Goal: Information Seeking & Learning: Learn about a topic

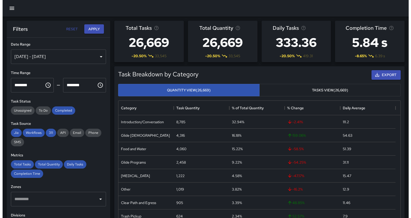
scroll to position [150, 277]
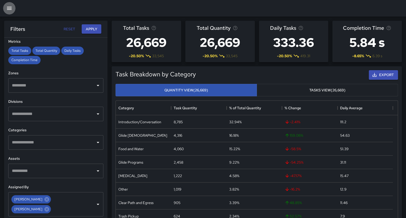
click at [8, 8] on icon "button" at bounding box center [9, 8] width 5 height 3
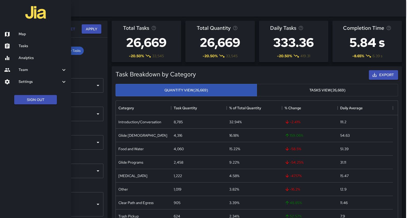
scroll to position [150, 277]
click at [25, 32] on h6 "Map" at bounding box center [43, 34] width 48 height 6
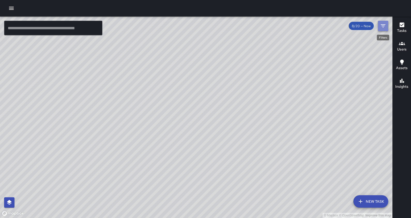
click at [382, 25] on icon "Filters" at bounding box center [383, 26] width 6 height 6
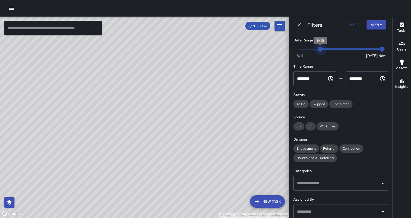
type input "*"
drag, startPoint x: 367, startPoint y: 48, endPoint x: 294, endPoint y: 50, distance: 72.6
click at [297, 50] on span "8/13" at bounding box center [299, 49] width 5 height 5
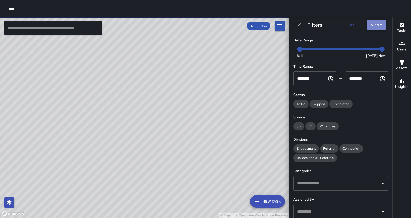
click at [377, 25] on button "Apply" at bounding box center [376, 25] width 20 height 10
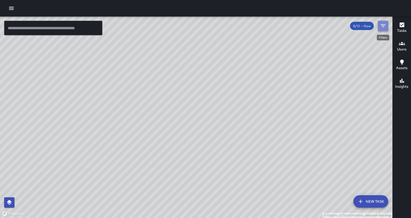
click at [384, 25] on icon "Filters" at bounding box center [383, 26] width 6 height 6
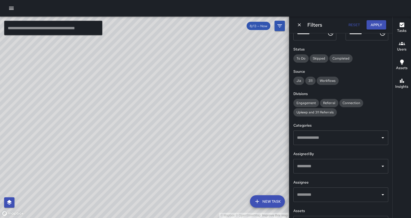
scroll to position [62, 0]
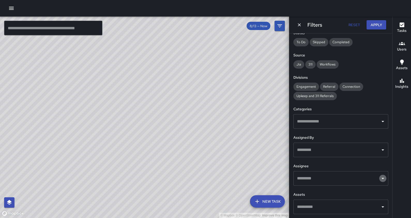
click at [381, 177] on icon "Open" at bounding box center [382, 177] width 3 height 1
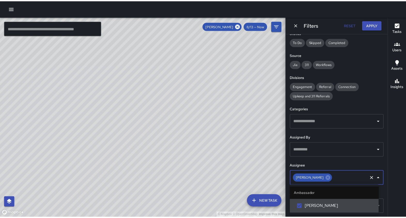
scroll to position [0, 0]
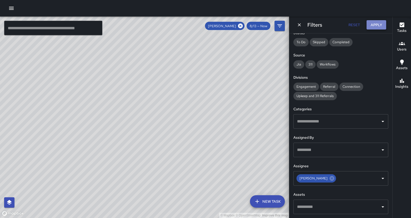
click at [370, 25] on button "Apply" at bounding box center [376, 25] width 20 height 10
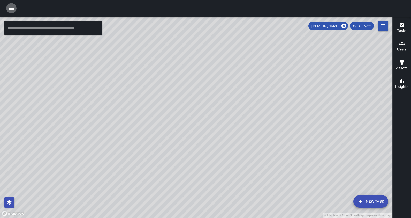
click at [12, 9] on icon "button" at bounding box center [11, 8] width 5 height 3
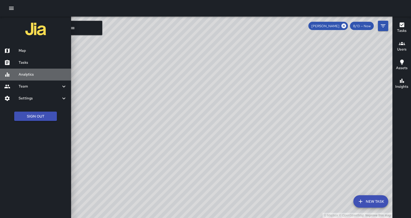
click at [35, 75] on h6 "Analytics" at bounding box center [43, 75] width 48 height 6
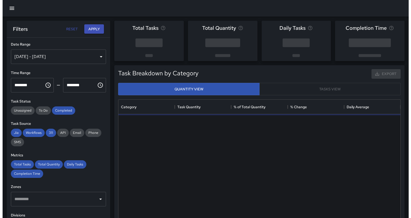
scroll to position [150, 277]
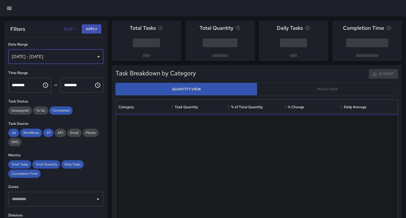
click at [92, 57] on div "[DATE] - [DATE]" at bounding box center [55, 56] width 95 height 14
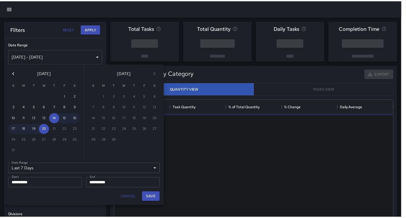
scroll to position [150, 277]
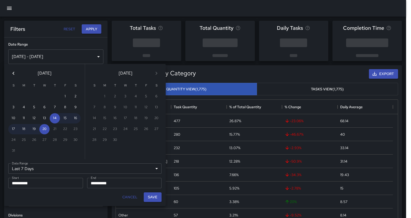
click at [41, 167] on div "Last 7 Days ****** Date Range" at bounding box center [84, 168] width 153 height 10
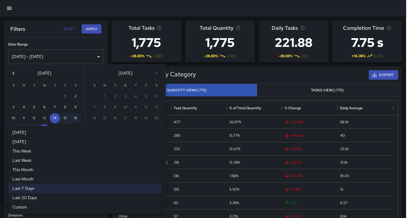
click at [30, 170] on li "This Month" at bounding box center [84, 169] width 153 height 9
type input "**********"
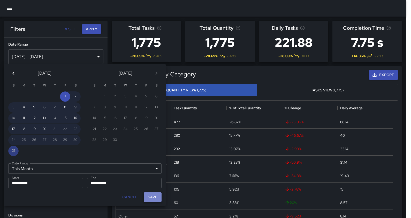
click at [153, 196] on button "Save" at bounding box center [153, 197] width 18 height 10
type input "**********"
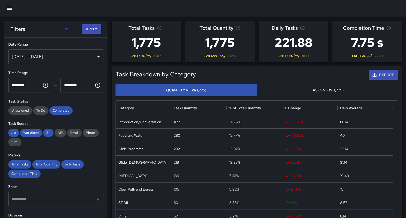
scroll to position [150, 277]
click at [93, 28] on button "Apply" at bounding box center [92, 29] width 20 height 10
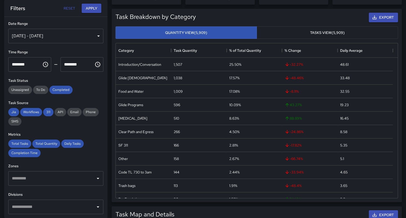
scroll to position [49, 0]
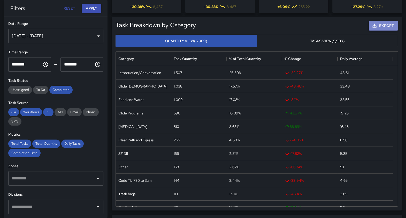
click at [380, 24] on button "Export" at bounding box center [383, 26] width 29 height 10
drag, startPoint x: 403, startPoint y: 74, endPoint x: 411, endPoint y: 36, distance: 39.0
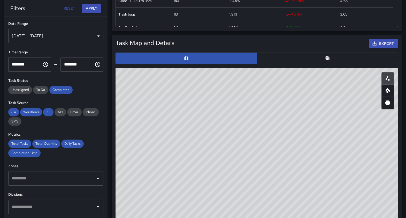
scroll to position [224, 0]
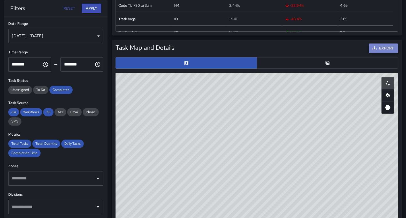
click at [384, 48] on button "Export" at bounding box center [383, 48] width 29 height 10
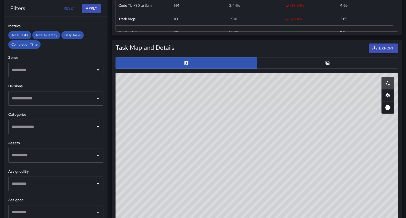
scroll to position [109, 0]
click at [95, 70] on icon "Open" at bounding box center [98, 69] width 6 height 6
click at [101, 96] on div "**********" at bounding box center [55, 117] width 103 height 201
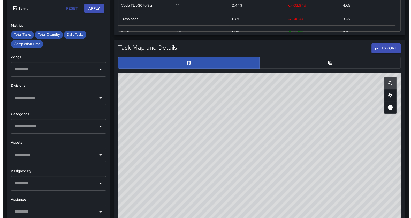
scroll to position [0, 0]
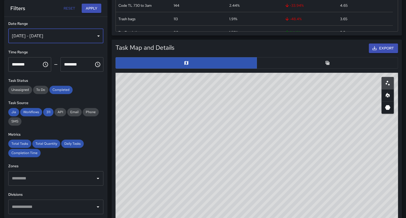
click at [89, 35] on div "[DATE] - [DATE]" at bounding box center [55, 36] width 95 height 14
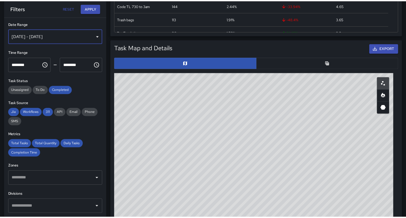
scroll to position [150, 277]
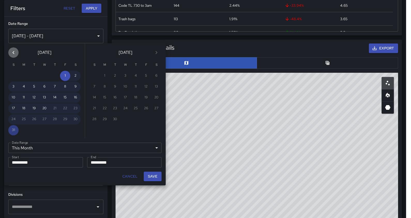
click at [12, 51] on icon "Previous month" at bounding box center [13, 52] width 6 height 6
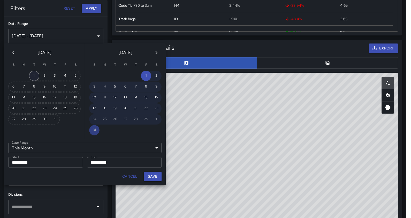
click at [35, 74] on button "1" at bounding box center [34, 76] width 10 height 10
type input "******"
type input "**********"
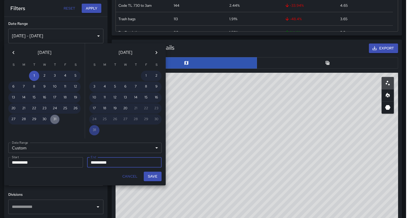
click at [54, 116] on button "31" at bounding box center [55, 119] width 10 height 10
type input "**********"
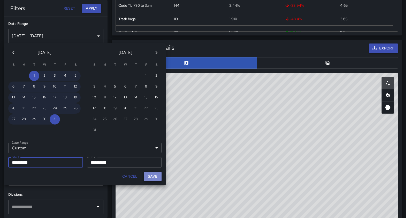
click at [153, 174] on button "Save" at bounding box center [153, 176] width 18 height 10
type input "**********"
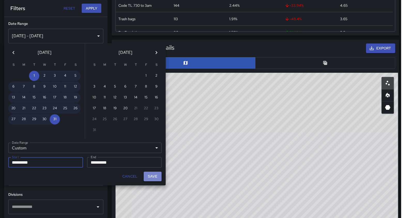
scroll to position [150, 277]
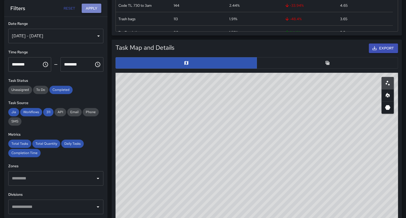
click at [92, 9] on button "Apply" at bounding box center [92, 9] width 20 height 10
click at [95, 176] on icon "Open" at bounding box center [98, 178] width 6 height 6
click at [89, 8] on button "Apply" at bounding box center [92, 9] width 20 height 10
drag, startPoint x: 291, startPoint y: 139, endPoint x: 270, endPoint y: 144, distance: 21.1
drag, startPoint x: 270, startPoint y: 144, endPoint x: 350, endPoint y: 102, distance: 90.5
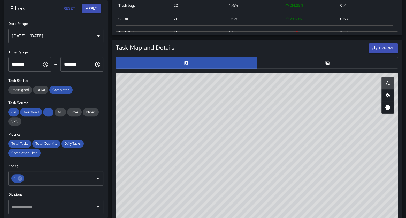
click at [350, 102] on div "© Mapbox © OpenStreetMap Improve this map" at bounding box center [256, 176] width 282 height 207
click at [19, 177] on icon at bounding box center [20, 178] width 6 height 6
click at [95, 176] on icon "Open" at bounding box center [98, 178] width 6 height 6
click at [92, 10] on button "Apply" at bounding box center [92, 9] width 20 height 10
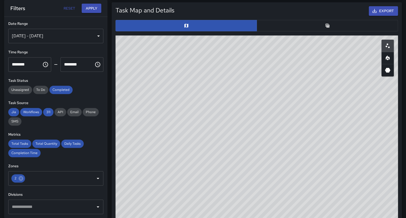
scroll to position [260, 0]
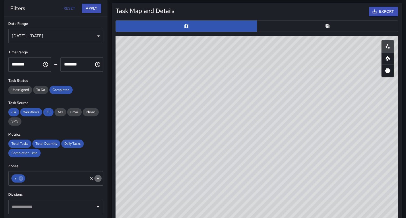
click at [95, 176] on icon "Open" at bounding box center [98, 178] width 6 height 6
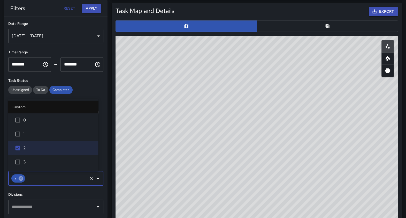
click at [21, 177] on icon at bounding box center [21, 178] width 6 height 6
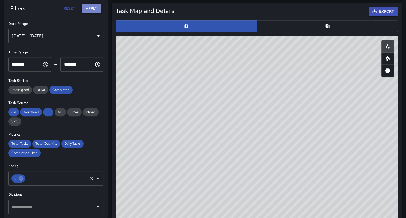
click at [89, 9] on button "Apply" at bounding box center [92, 9] width 20 height 10
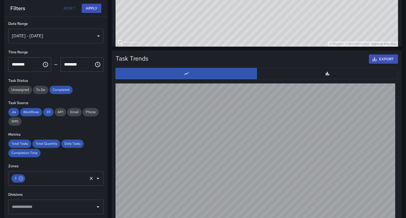
scroll to position [469, 0]
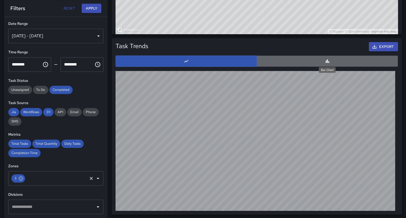
click at [328, 60] on icon "Bar Chart" at bounding box center [327, 60] width 5 height 5
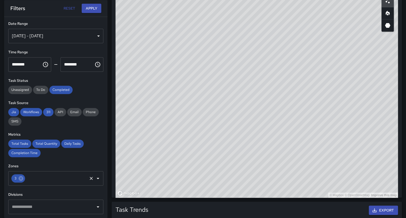
scroll to position [307, 0]
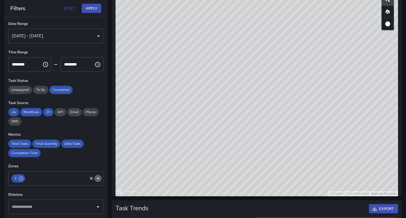
click at [97, 178] on icon "Open" at bounding box center [98, 177] width 3 height 1
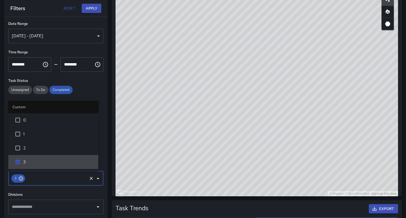
click at [22, 177] on icon at bounding box center [21, 178] width 5 height 5
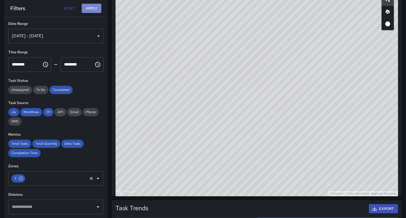
click at [91, 8] on button "Apply" at bounding box center [92, 9] width 20 height 10
click at [20, 177] on icon at bounding box center [21, 178] width 5 height 5
click at [97, 178] on icon "Open" at bounding box center [98, 177] width 3 height 1
click at [93, 6] on button "Apply" at bounding box center [92, 9] width 20 height 10
drag, startPoint x: 279, startPoint y: 92, endPoint x: 294, endPoint y: 180, distance: 88.6
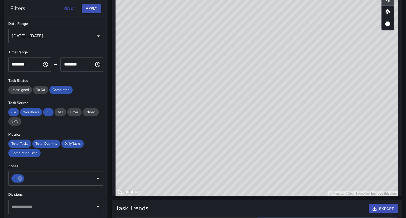
click at [294, 180] on div "© Mapbox © OpenStreetMap Improve this map" at bounding box center [256, 92] width 282 height 207
drag, startPoint x: 161, startPoint y: 113, endPoint x: 272, endPoint y: 57, distance: 123.5
click at [272, 57] on div "© Mapbox © OpenStreetMap Improve this map" at bounding box center [256, 92] width 282 height 207
drag, startPoint x: 359, startPoint y: 82, endPoint x: 226, endPoint y: 155, distance: 151.1
click at [226, 155] on div "© Mapbox © OpenStreetMap Improve this map" at bounding box center [256, 92] width 282 height 207
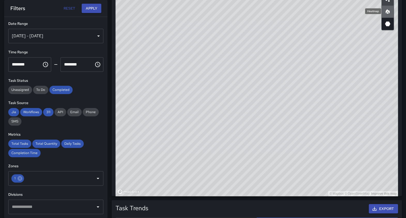
click at [386, 10] on icon "Heatmap" at bounding box center [387, 11] width 4 height 5
click at [387, 25] on icon "3D Heatmap" at bounding box center [387, 23] width 5 height 5
drag, startPoint x: 233, startPoint y: 79, endPoint x: 360, endPoint y: 72, distance: 127.5
click at [360, 72] on div "© Mapbox © OpenStreetMap Improve this map" at bounding box center [256, 92] width 282 height 207
drag, startPoint x: 266, startPoint y: 119, endPoint x: 28, endPoint y: 234, distance: 263.9
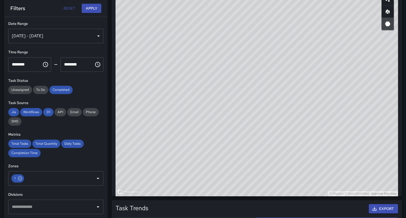
click at [28, 217] on html "**********" at bounding box center [203, 36] width 406 height 687
drag, startPoint x: 298, startPoint y: 95, endPoint x: 388, endPoint y: 117, distance: 92.1
click at [388, 117] on div "© Mapbox © OpenStreetMap Improve this map" at bounding box center [256, 92] width 282 height 207
drag, startPoint x: 238, startPoint y: 130, endPoint x: 244, endPoint y: 105, distance: 25.9
click at [244, 105] on div "© Mapbox © OpenStreetMap Improve this map" at bounding box center [256, 92] width 282 height 207
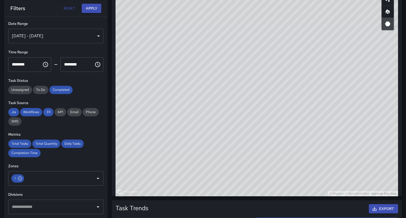
drag, startPoint x: 363, startPoint y: 106, endPoint x: 266, endPoint y: 111, distance: 97.5
click at [266, 111] on div "© Mapbox © OpenStreetMap Improve this map" at bounding box center [256, 92] width 282 height 207
drag, startPoint x: 266, startPoint y: 111, endPoint x: 351, endPoint y: 53, distance: 103.2
click at [351, 53] on div "© Mapbox © OpenStreetMap Improve this map" at bounding box center [256, 92] width 282 height 207
drag, startPoint x: 150, startPoint y: 84, endPoint x: 280, endPoint y: 90, distance: 129.6
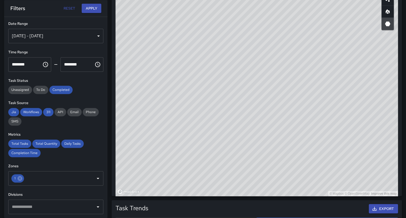
click at [280, 90] on div "© Mapbox © OpenStreetMap Improve this map" at bounding box center [256, 92] width 282 height 207
drag, startPoint x: 272, startPoint y: 70, endPoint x: 254, endPoint y: 172, distance: 103.0
click at [254, 172] on div "© Mapbox © OpenStreetMap Improve this map" at bounding box center [256, 92] width 282 height 207
click at [214, 156] on div "© Mapbox © OpenStreetMap Improve this map" at bounding box center [256, 92] width 282 height 207
drag, startPoint x: 174, startPoint y: 179, endPoint x: 241, endPoint y: 163, distance: 68.5
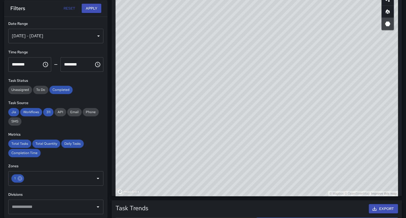
click at [241, 163] on div "© Mapbox © OpenStreetMap Improve this map" at bounding box center [256, 92] width 282 height 207
click at [251, 157] on div "© Mapbox © OpenStreetMap Improve this map" at bounding box center [256, 92] width 282 height 207
drag, startPoint x: 269, startPoint y: 184, endPoint x: 272, endPoint y: 110, distance: 74.5
click at [272, 110] on div "© Mapbox © OpenStreetMap Improve this map" at bounding box center [256, 92] width 282 height 207
drag, startPoint x: 272, startPoint y: 110, endPoint x: 232, endPoint y: 160, distance: 64.9
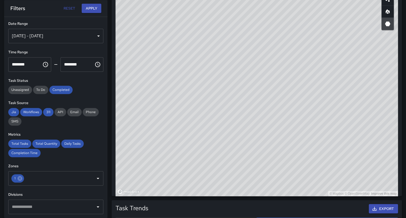
click at [232, 160] on div "© Mapbox © OpenStreetMap Improve this map" at bounding box center [256, 92] width 282 height 207
drag, startPoint x: 285, startPoint y: 160, endPoint x: 320, endPoint y: 117, distance: 55.1
click at [320, 117] on div "© Mapbox © OpenStreetMap Improve this map" at bounding box center [256, 92] width 282 height 207
click at [284, 112] on div "© Mapbox © OpenStreetMap Improve this map" at bounding box center [256, 92] width 282 height 207
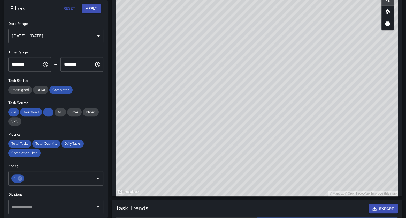
click at [291, 95] on div "© Mapbox © OpenStreetMap Improve this map" at bounding box center [256, 92] width 282 height 207
click at [304, 116] on div "© Mapbox © OpenStreetMap Improve this map" at bounding box center [256, 92] width 282 height 207
click at [310, 147] on div "© Mapbox © OpenStreetMap Improve this map" at bounding box center [256, 92] width 282 height 207
click at [258, 178] on div "© Mapbox © OpenStreetMap Improve this map" at bounding box center [256, 92] width 282 height 207
drag, startPoint x: 183, startPoint y: 178, endPoint x: 383, endPoint y: 141, distance: 202.5
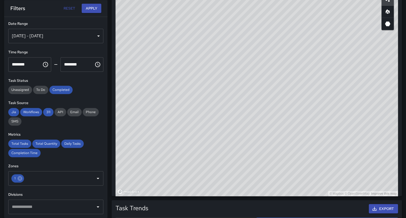
click at [383, 141] on div "© Mapbox © OpenStreetMap Improve this map" at bounding box center [256, 92] width 282 height 207
drag, startPoint x: 186, startPoint y: 144, endPoint x: 204, endPoint y: 69, distance: 76.3
click at [204, 69] on div "© Mapbox © OpenStreetMap Improve this map" at bounding box center [256, 92] width 282 height 207
drag, startPoint x: 204, startPoint y: 69, endPoint x: 270, endPoint y: 101, distance: 73.7
click at [270, 101] on div "© Mapbox © OpenStreetMap Improve this map" at bounding box center [256, 92] width 282 height 207
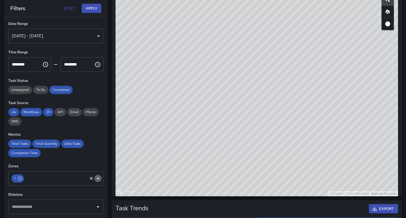
click at [97, 178] on icon "Open" at bounding box center [98, 177] width 3 height 1
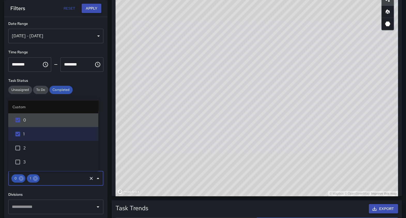
click at [93, 10] on button "Apply" at bounding box center [92, 9] width 20 height 10
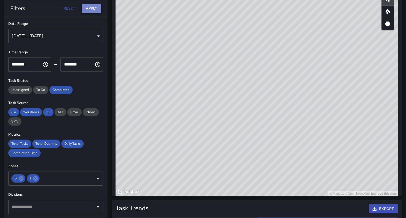
click at [91, 8] on button "Apply" at bounding box center [92, 9] width 20 height 10
drag, startPoint x: 256, startPoint y: 152, endPoint x: 225, endPoint y: 102, distance: 59.4
click at [225, 102] on div "© Mapbox © OpenStreetMap Improve this map" at bounding box center [256, 92] width 282 height 207
click at [97, 178] on icon "Open" at bounding box center [98, 177] width 3 height 1
click at [90, 9] on button "Apply" at bounding box center [92, 9] width 20 height 10
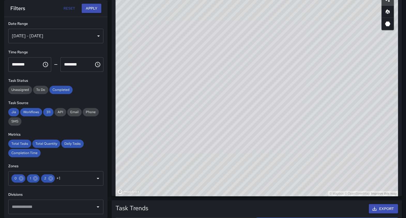
drag, startPoint x: 240, startPoint y: 52, endPoint x: 304, endPoint y: 101, distance: 81.0
click at [304, 101] on div "© Mapbox © OpenStreetMap Improve this map" at bounding box center [256, 92] width 282 height 207
drag, startPoint x: 331, startPoint y: 54, endPoint x: 354, endPoint y: 11, distance: 49.7
click at [354, 11] on div "© Mapbox © OpenStreetMap Improve this map" at bounding box center [256, 92] width 282 height 207
click at [50, 176] on icon at bounding box center [50, 178] width 5 height 5
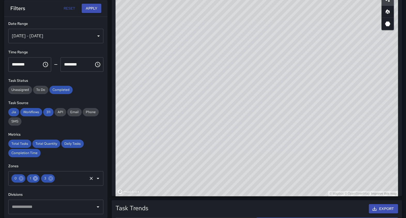
click at [34, 177] on icon at bounding box center [35, 178] width 5 height 5
click at [35, 177] on icon at bounding box center [36, 178] width 5 height 5
click at [21, 177] on icon at bounding box center [21, 178] width 5 height 5
click at [91, 6] on button "Apply" at bounding box center [92, 9] width 20 height 10
drag, startPoint x: 314, startPoint y: 119, endPoint x: 369, endPoint y: 98, distance: 58.7
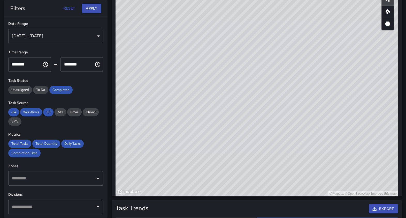
click at [369, 98] on div "© Mapbox © OpenStreetMap Improve this map" at bounding box center [256, 92] width 282 height 207
drag, startPoint x: 369, startPoint y: 98, endPoint x: 412, endPoint y: 97, distance: 43.2
click at [406, 97] on html "**********" at bounding box center [203, 36] width 406 height 687
drag, startPoint x: 337, startPoint y: 22, endPoint x: 314, endPoint y: 100, distance: 81.9
click at [314, 100] on div "© Mapbox © OpenStreetMap Improve this map" at bounding box center [256, 92] width 282 height 207
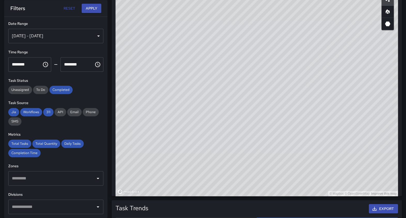
click at [314, 100] on div "© Mapbox © OpenStreetMap Improve this map" at bounding box center [256, 92] width 282 height 207
drag, startPoint x: 370, startPoint y: 100, endPoint x: 216, endPoint y: 76, distance: 156.2
click at [216, 76] on div "© Mapbox © OpenStreetMap Improve this map" at bounding box center [256, 92] width 282 height 207
click at [360, 40] on div "© Mapbox © OpenStreetMap Improve this map" at bounding box center [256, 92] width 282 height 207
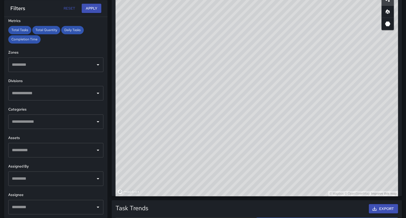
scroll to position [0, 0]
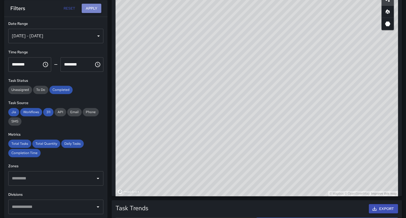
click at [89, 8] on button "Apply" at bounding box center [92, 9] width 20 height 10
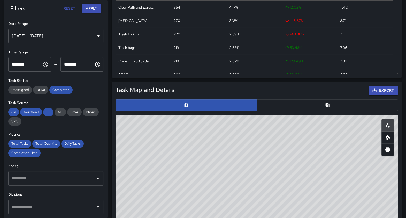
scroll to position [167, 0]
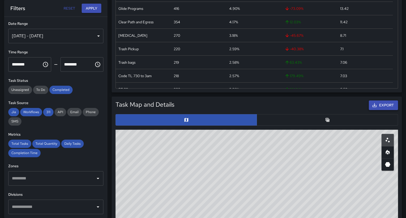
click at [378, 105] on button "Export" at bounding box center [383, 105] width 29 height 10
